Goal: Check status: Check status

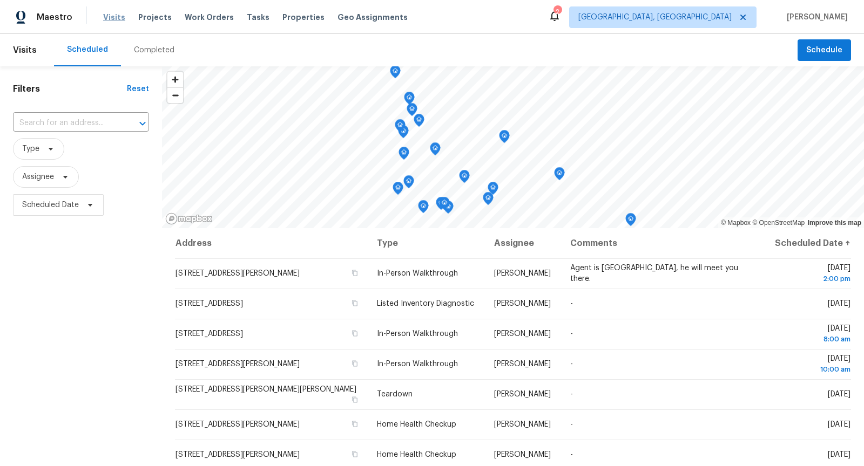
click at [112, 19] on span "Visits" at bounding box center [114, 17] width 22 height 11
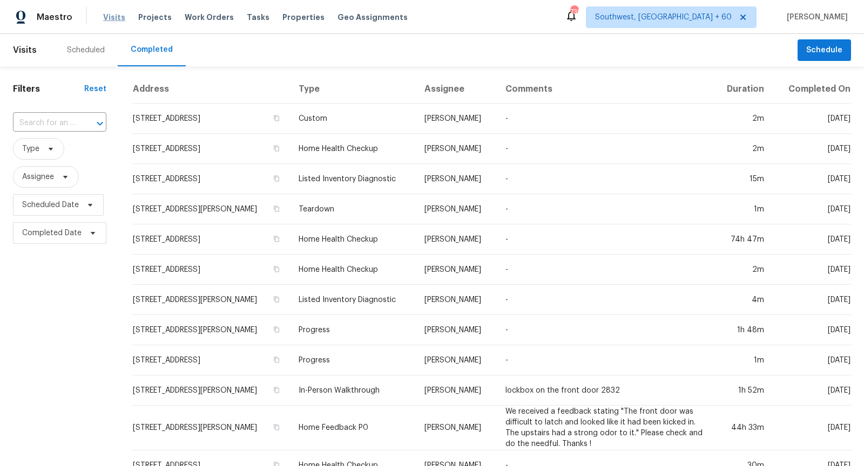
click at [109, 15] on span "Visits" at bounding box center [114, 17] width 22 height 11
click at [57, 123] on input "text" at bounding box center [44, 123] width 63 height 17
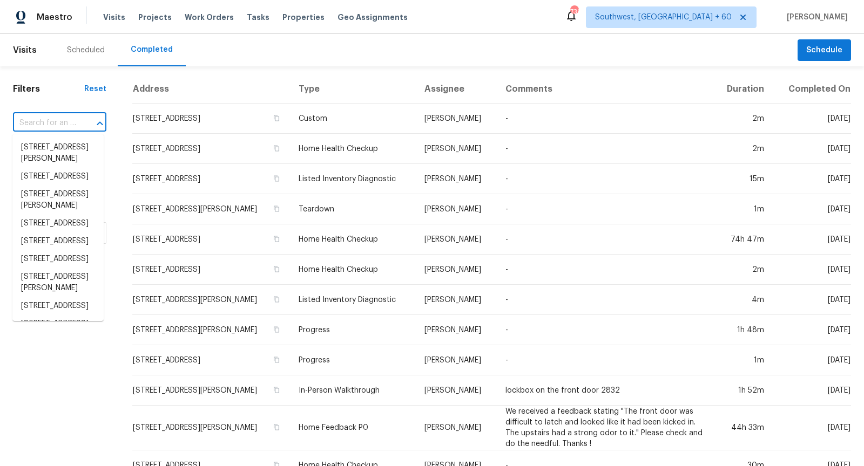
paste input "[STREET_ADDRESS]"
type input "[STREET_ADDRESS]"
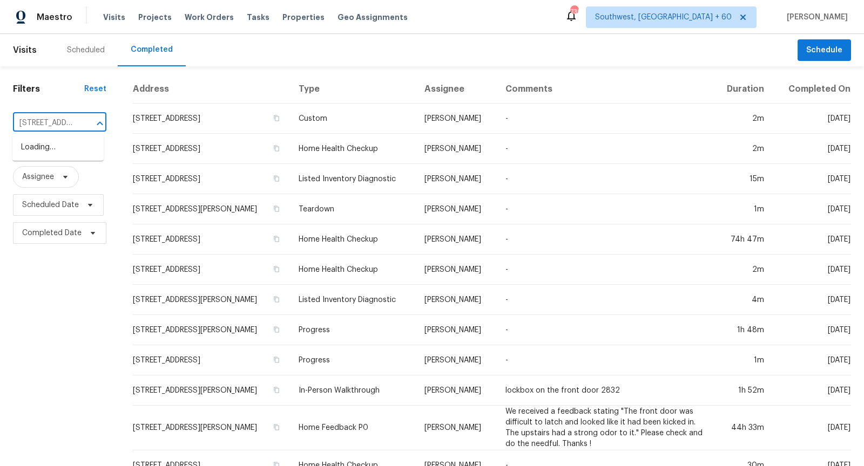
scroll to position [0, 94]
click at [63, 157] on li "[STREET_ADDRESS]" at bounding box center [57, 148] width 91 height 18
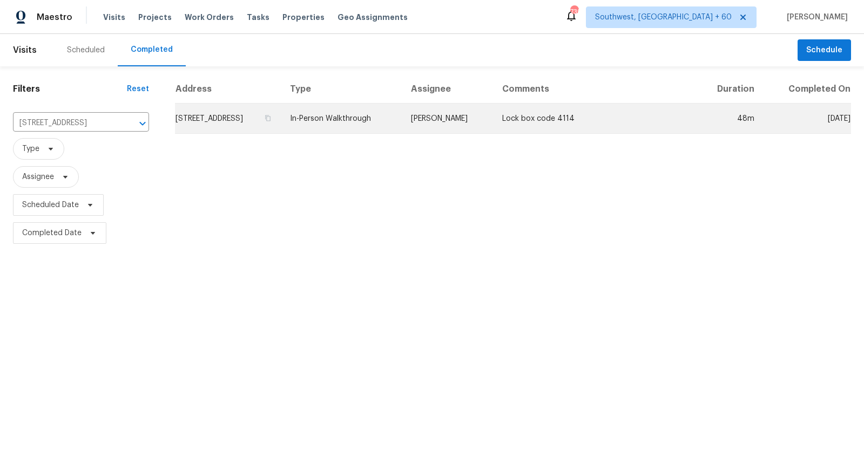
click at [281, 118] on td "[STREET_ADDRESS]" at bounding box center [228, 119] width 106 height 30
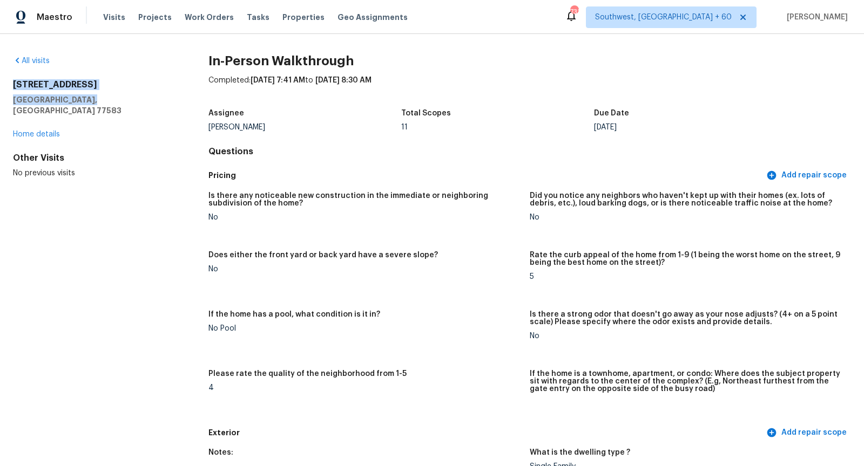
drag, startPoint x: 85, startPoint y: 99, endPoint x: 14, endPoint y: 84, distance: 72.3
click at [14, 84] on div "[STREET_ADDRESS]" at bounding box center [93, 97] width 161 height 37
copy div "[STREET_ADDRESS]"
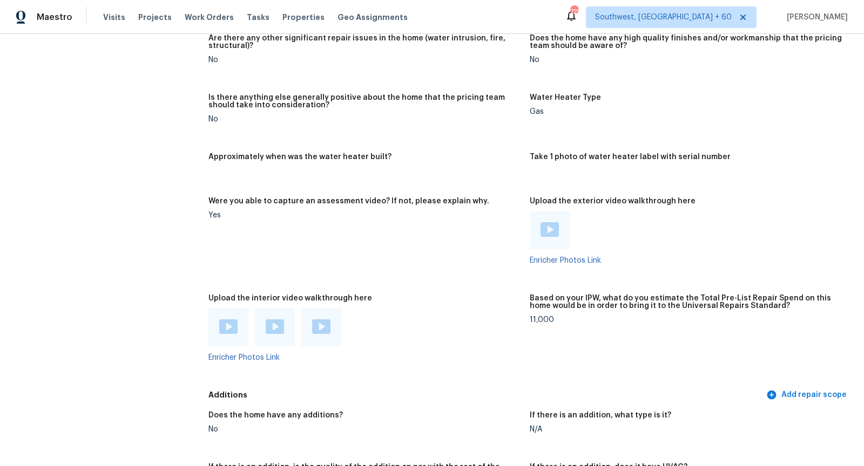
scroll to position [1858, 0]
